Goal: Task Accomplishment & Management: Use online tool/utility

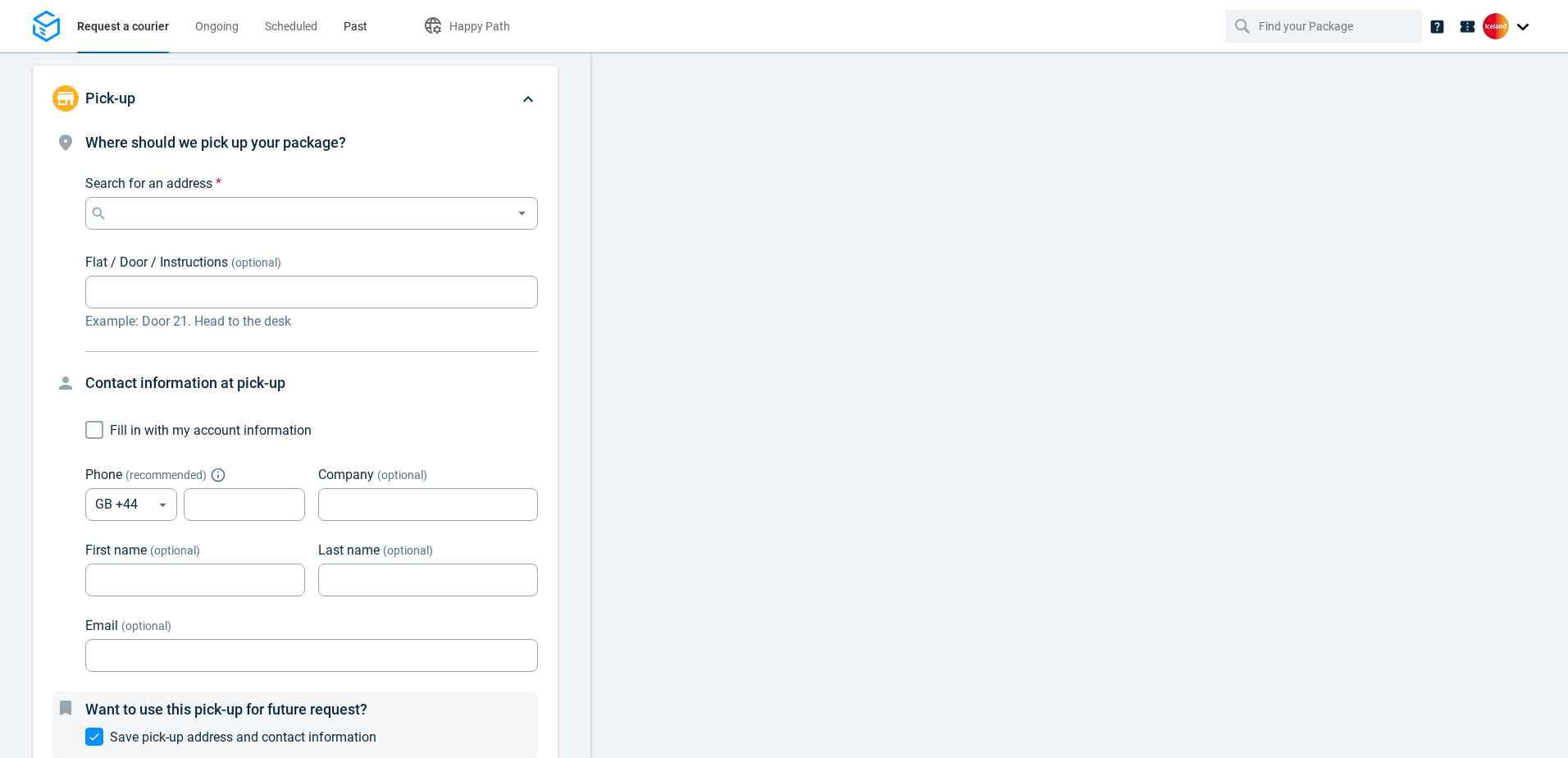
type input "Iceland Foods Ltd, [GEOGRAPHIC_DATA]"
type input "Please head to the back of the store to find the pick up zone."
type input "7815628351"
type input "[GEOGRAPHIC_DATA]"
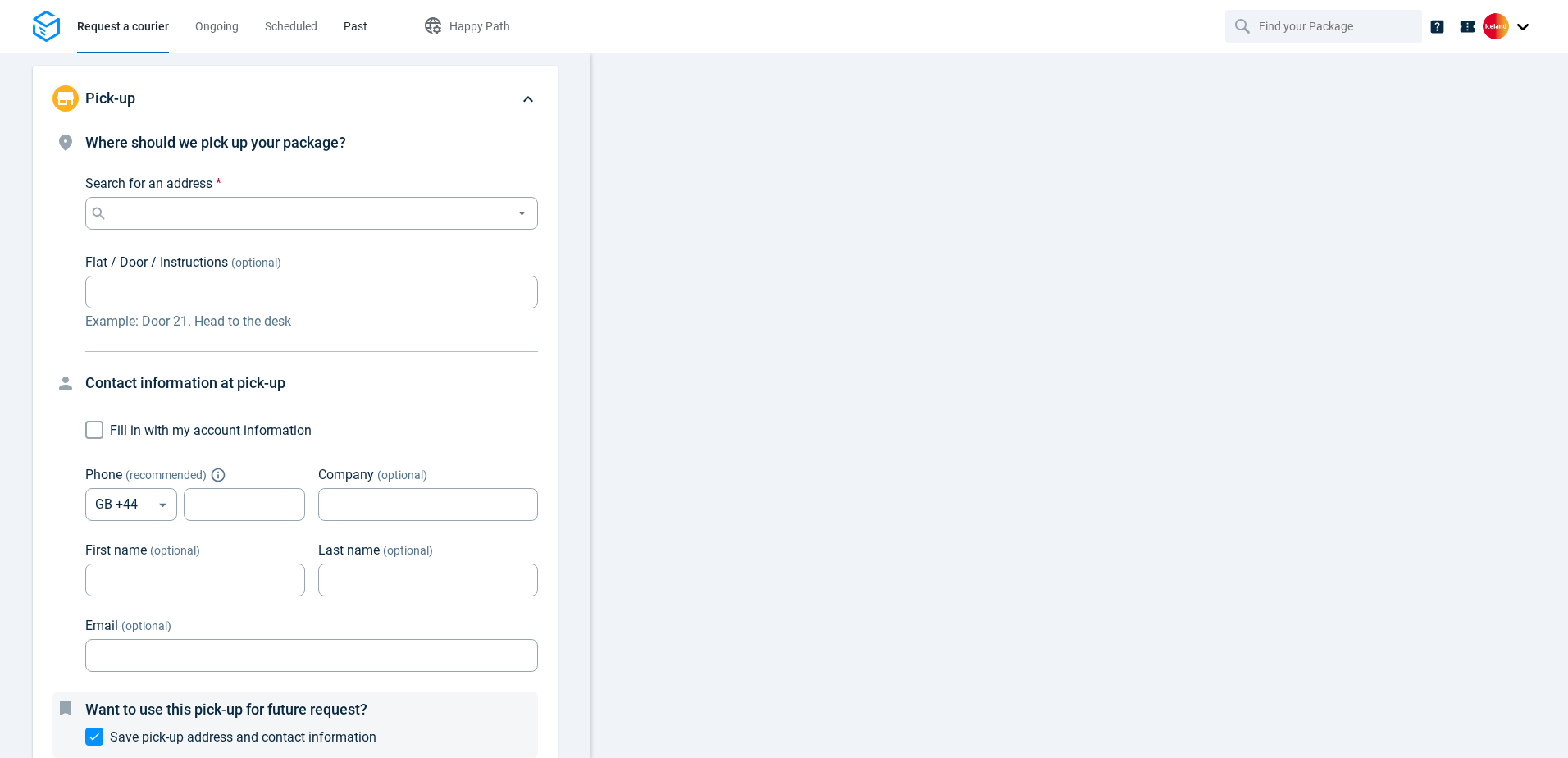
type input "[PERSON_NAME][GEOGRAPHIC_DATA]"
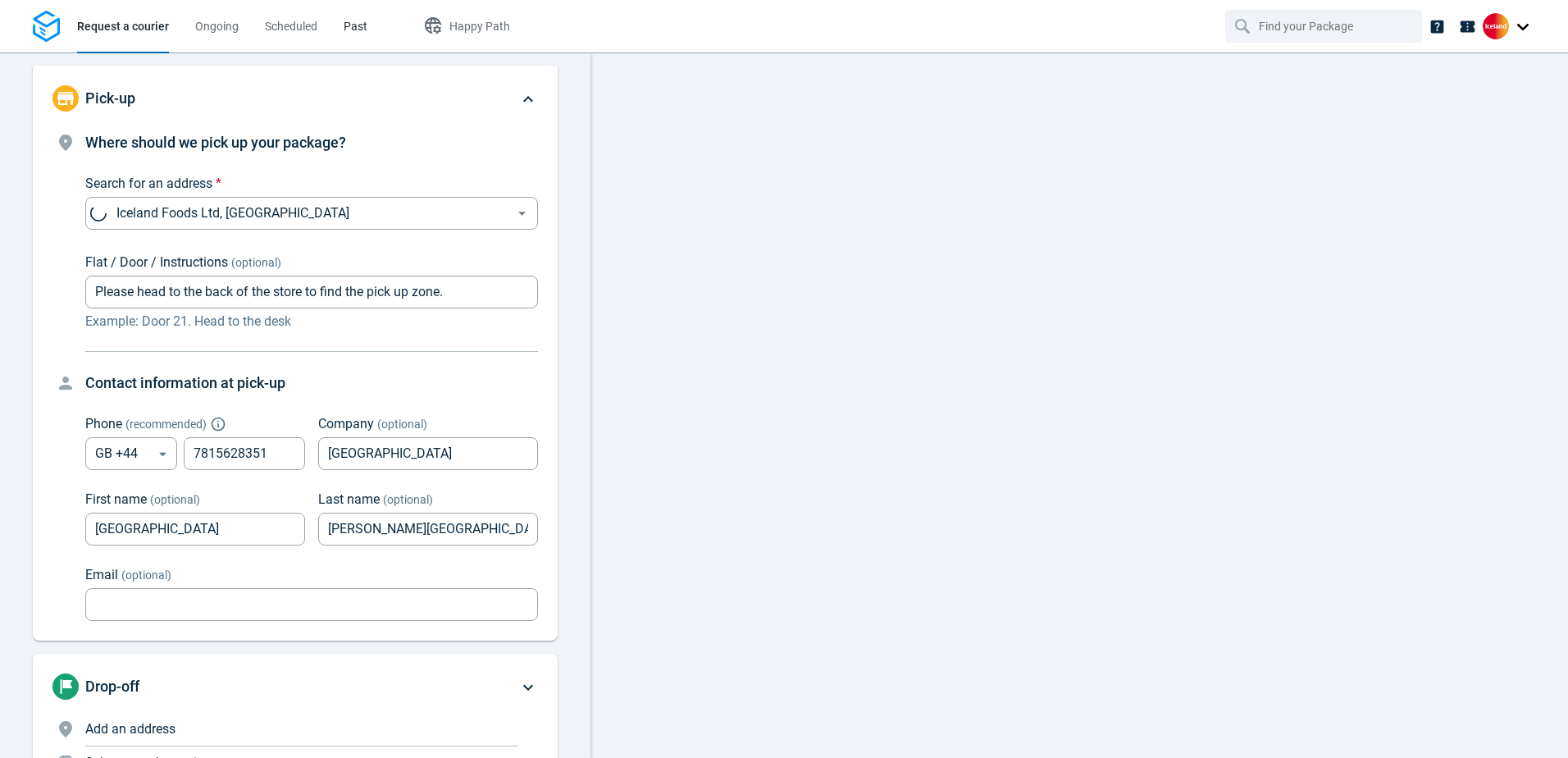
type input "now"
